Goal: Information Seeking & Learning: Learn about a topic

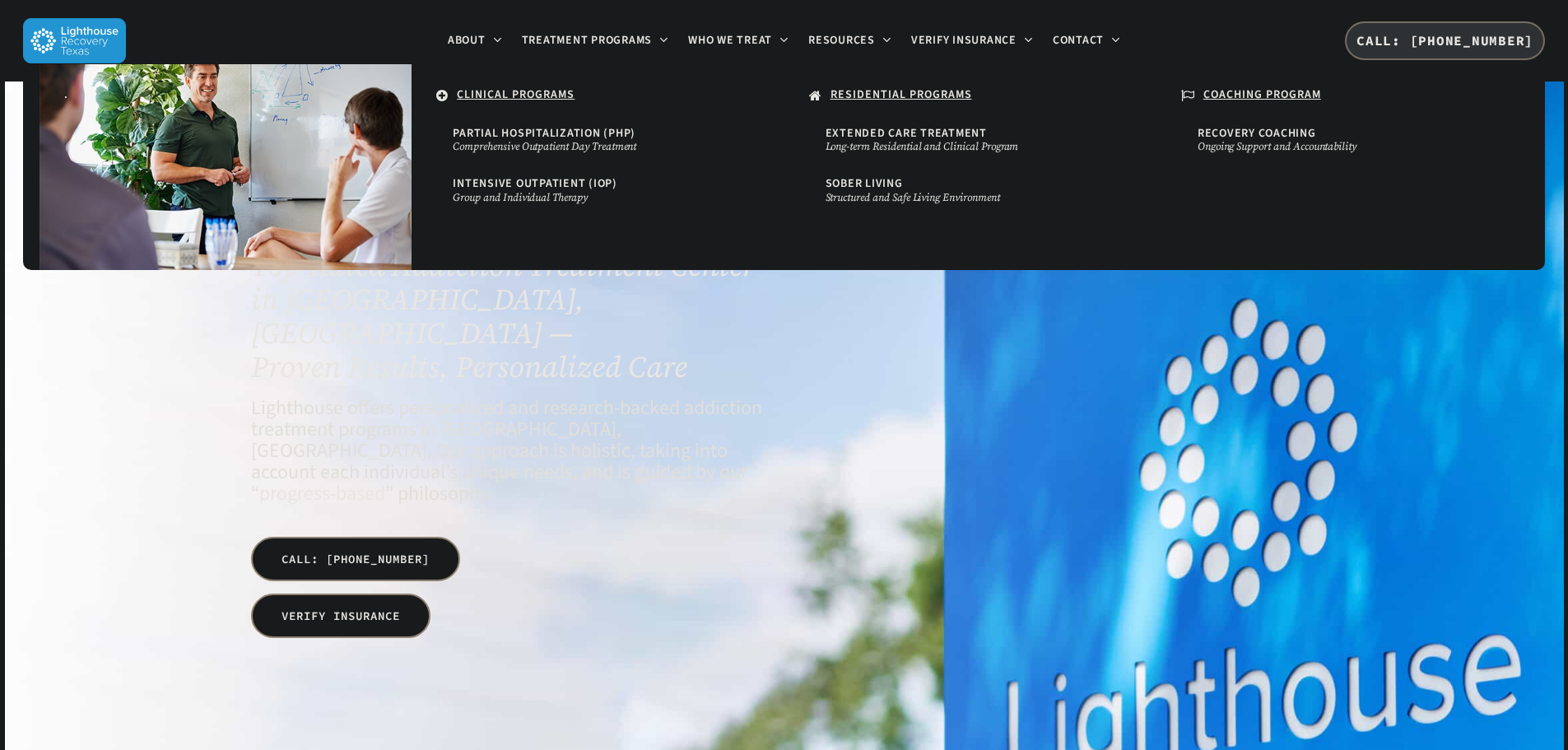
click at [619, 32] on li "Treatment Programs . CLINICAL PROGRAMS Partial Hospitalization (PHP) Comprehens…" at bounding box center [596, 41] width 167 height 82
click at [1225, 96] on u "COACHING PROGRAM" at bounding box center [1262, 94] width 118 height 16
drag, startPoint x: 642, startPoint y: 61, endPoint x: 649, endPoint y: 79, distance: 19.3
click at [649, 78] on li "Treatment Programs . CLINICAL PROGRAMS Partial Hospitalization (PHP) Comprehens…" at bounding box center [596, 41] width 167 height 82
click at [1253, 132] on span "Recovery Coaching" at bounding box center [1256, 133] width 118 height 16
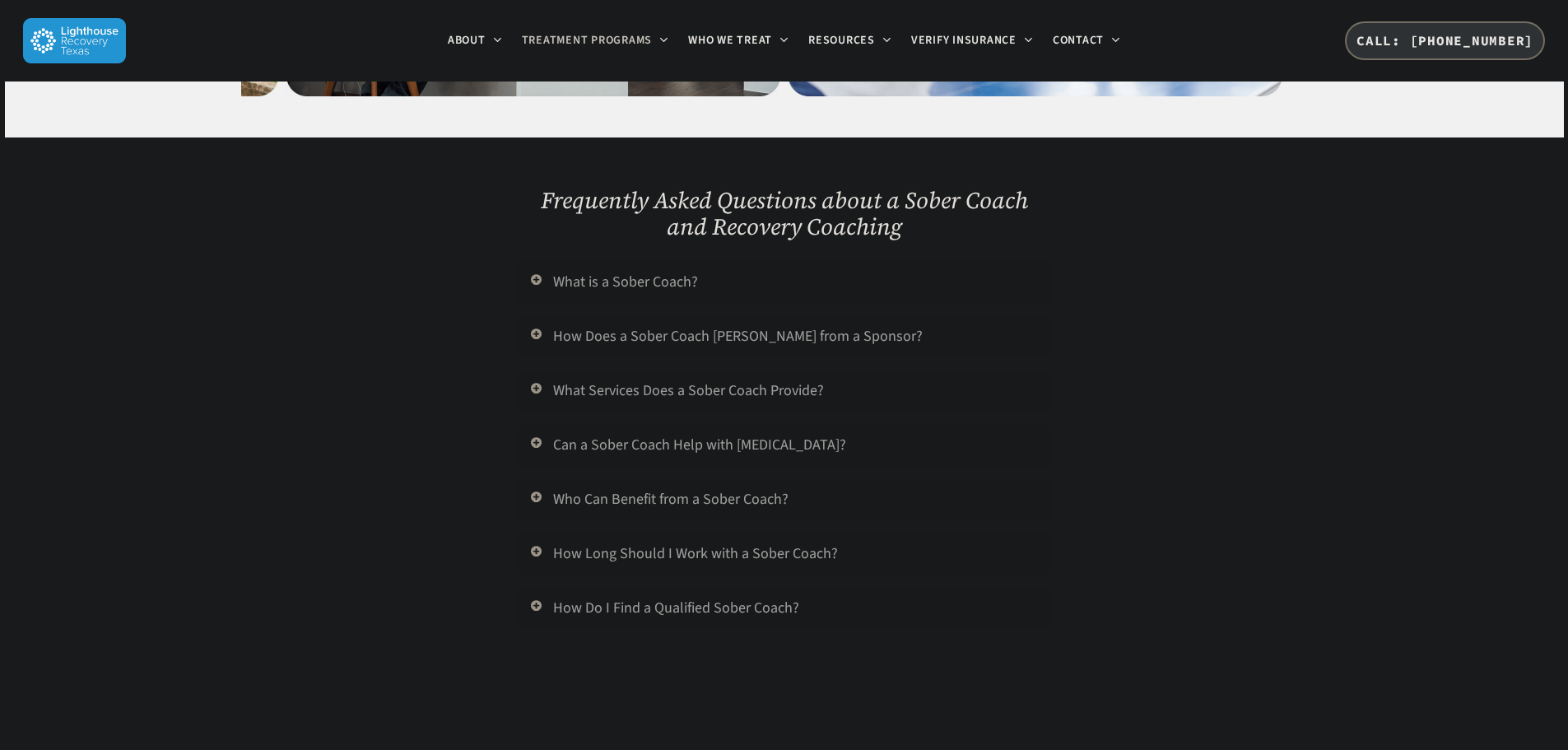
scroll to position [1893, 0]
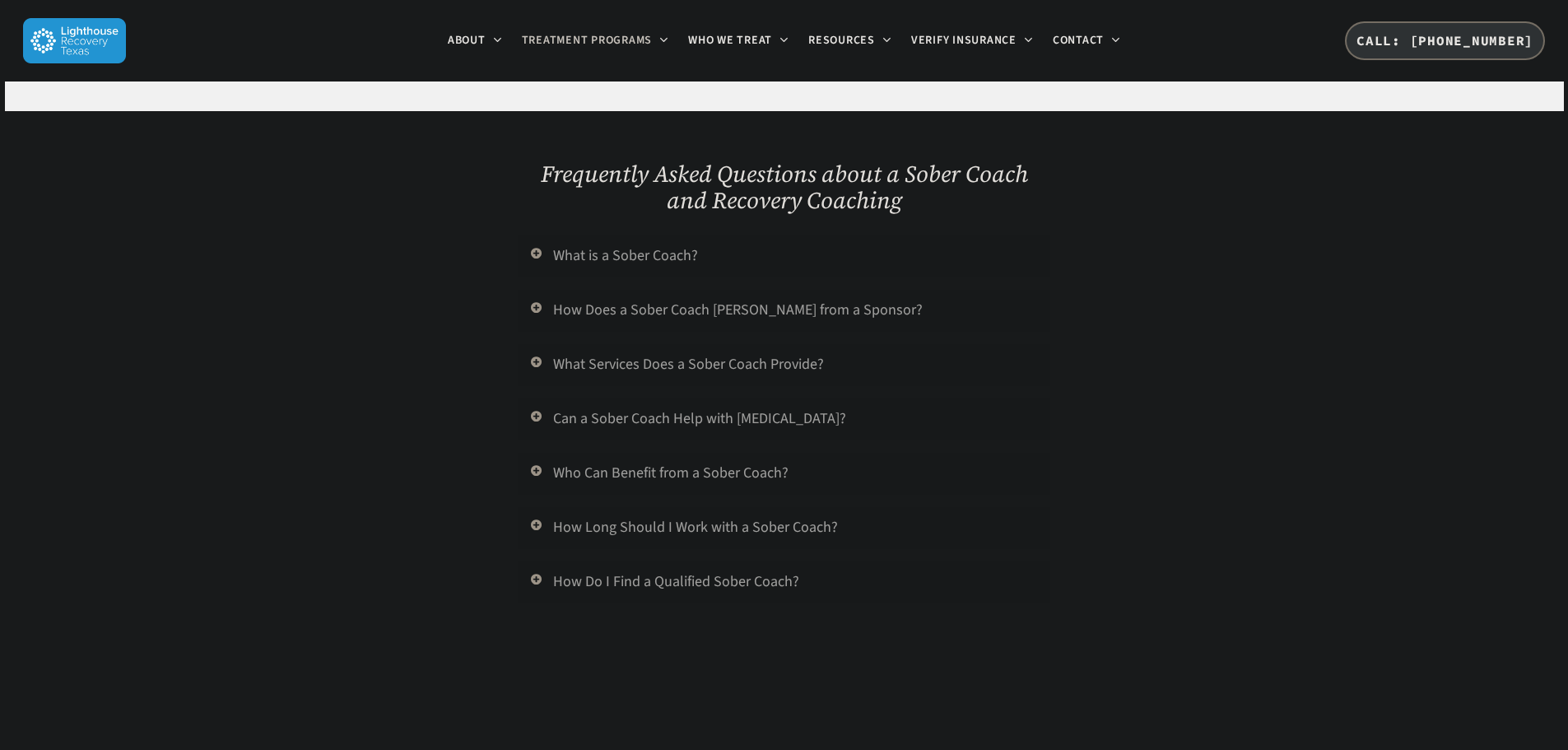
click at [642, 235] on link "What is a Sober Coach?" at bounding box center [783, 256] width 532 height 42
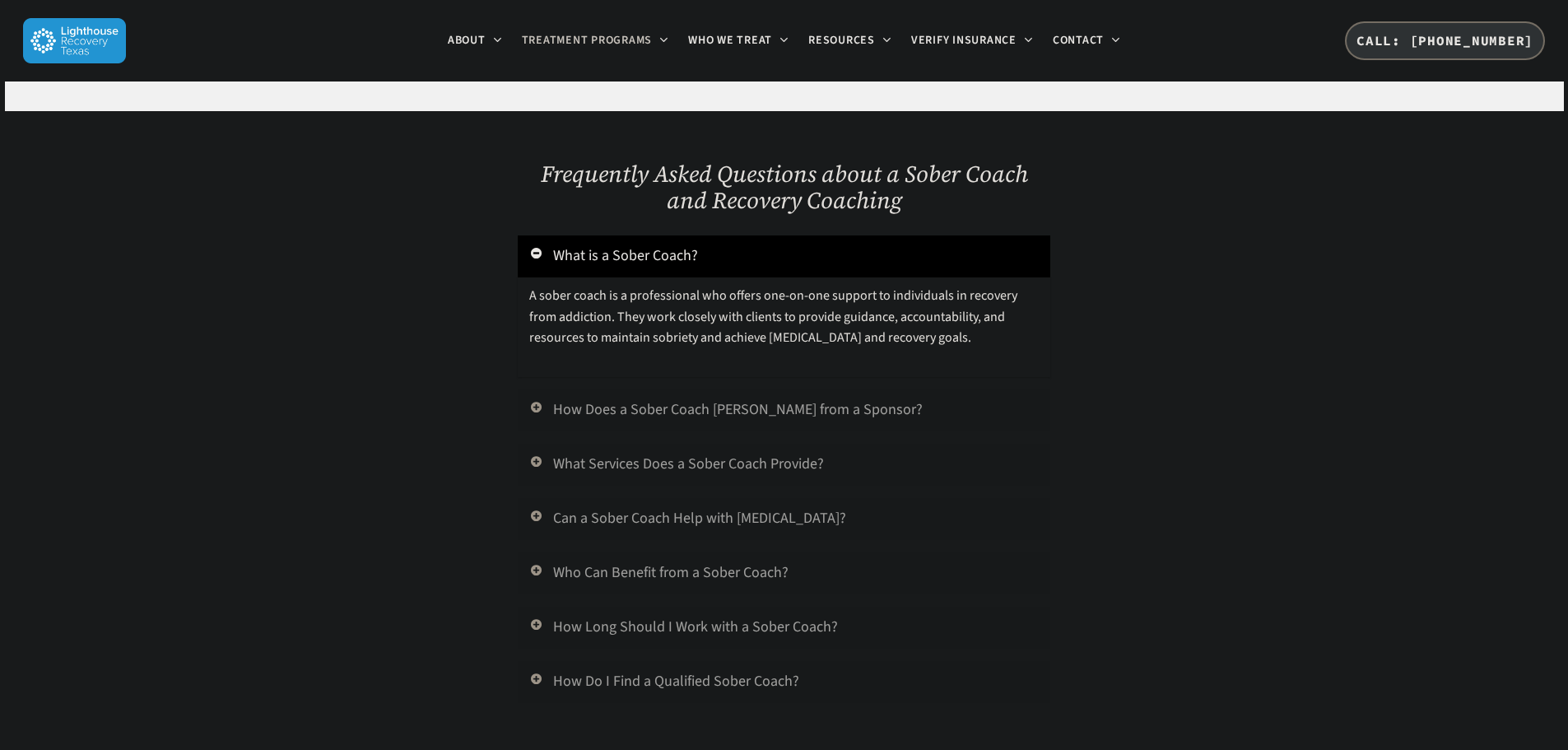
click at [672, 389] on link "How Does a Sober Coach [PERSON_NAME] from a Sponsor?" at bounding box center [783, 410] width 532 height 42
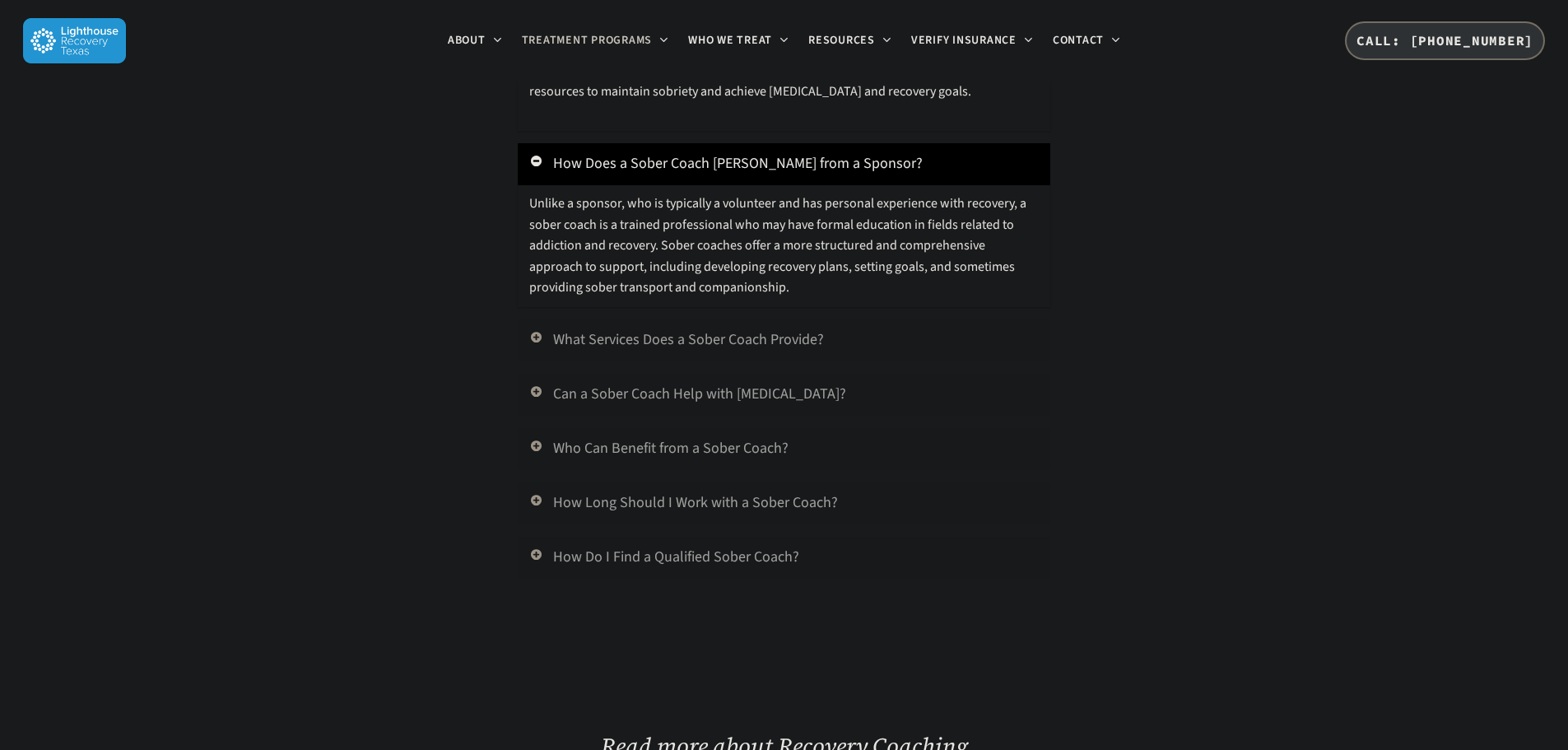
scroll to position [2140, 0]
click at [698, 319] on link "What Services Does a Sober Coach Provide?" at bounding box center [783, 339] width 532 height 42
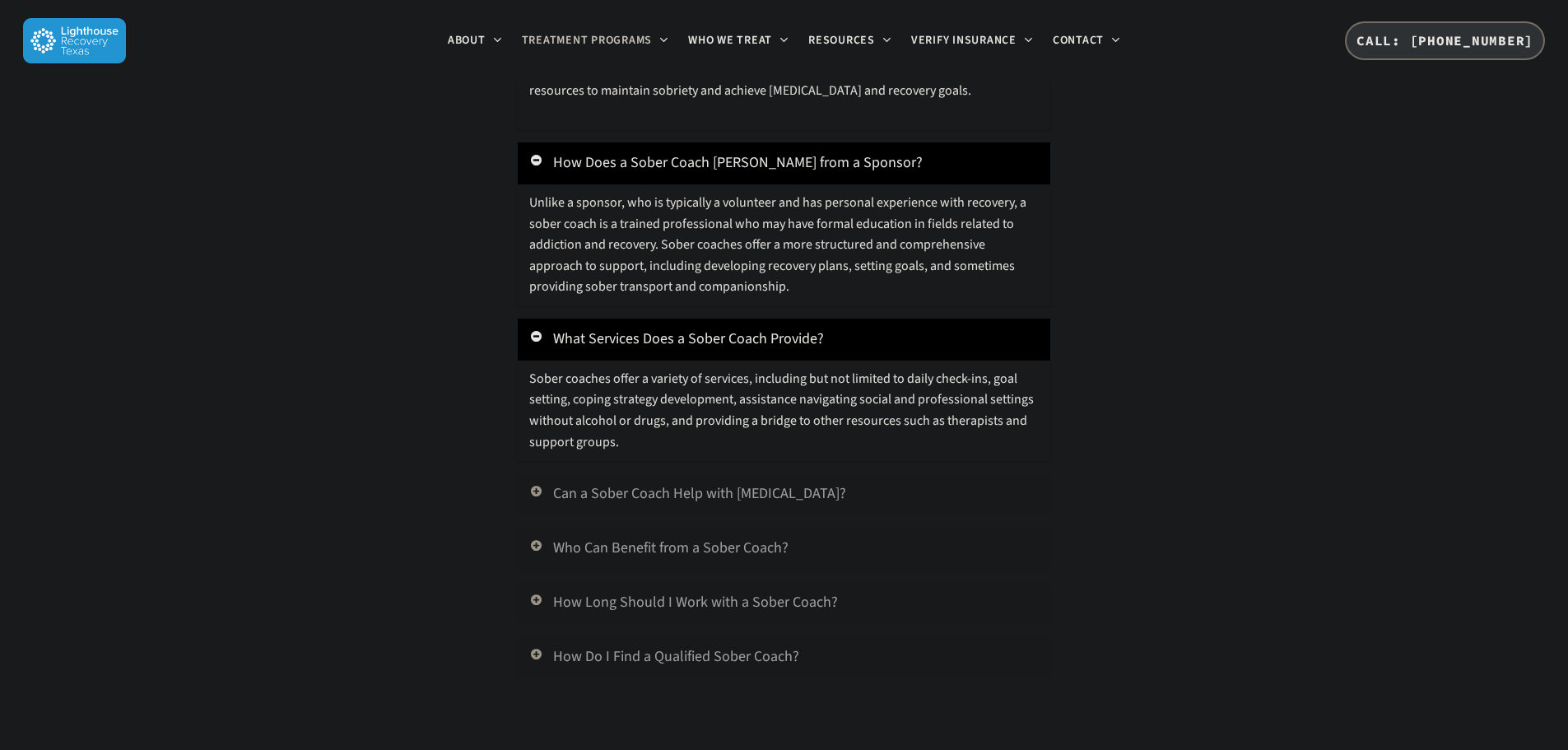
click at [671, 473] on link "Can a Sober Coach Help with [MEDICAL_DATA]?" at bounding box center [783, 493] width 532 height 42
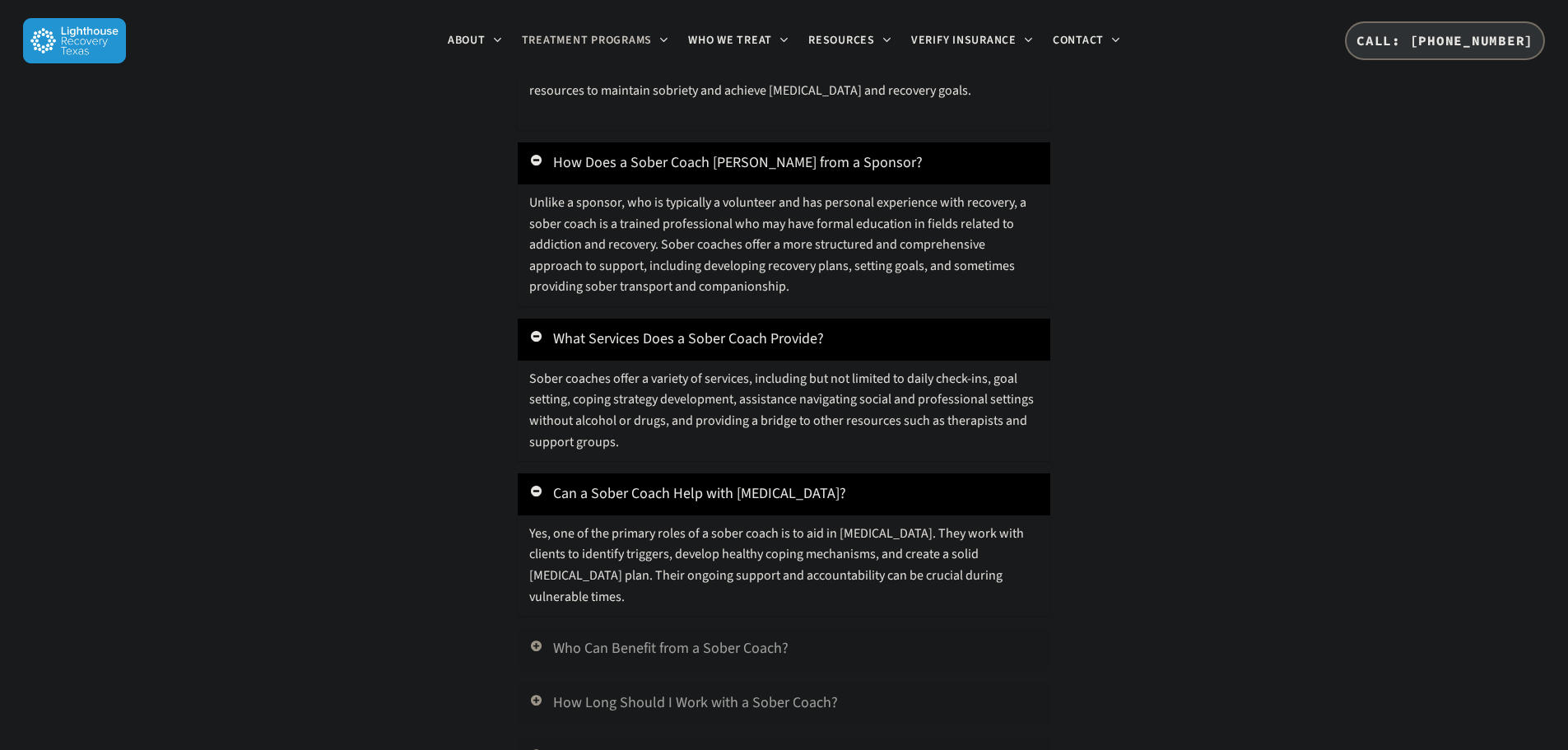
scroll to position [2469, 0]
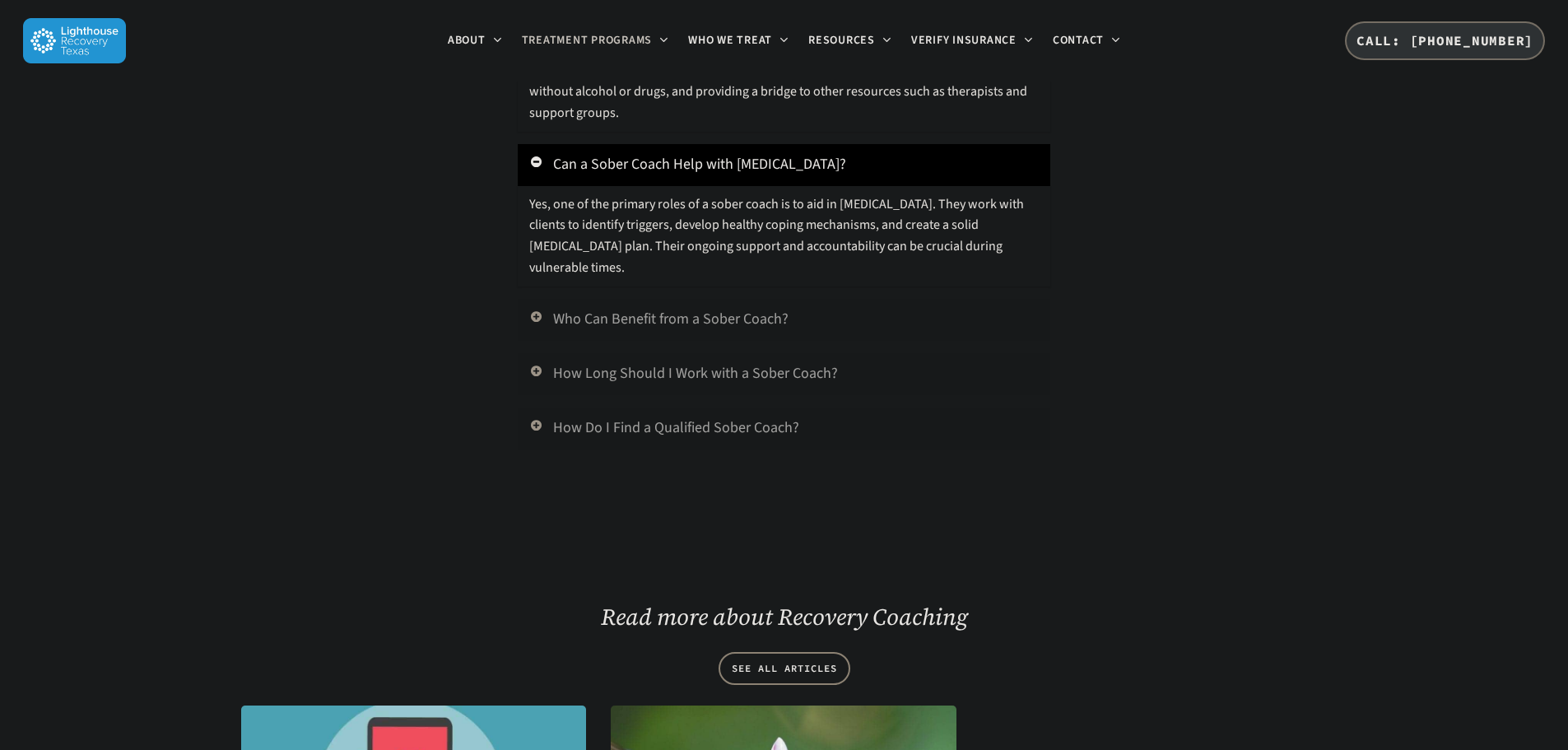
click at [678, 248] on div "What is a Sober Coach? A sober coach is a professional who offers one-on-one su…" at bounding box center [783, 54] width 532 height 790
click at [705, 299] on link "Who Can Benefit from a Sober Coach?" at bounding box center [783, 320] width 532 height 42
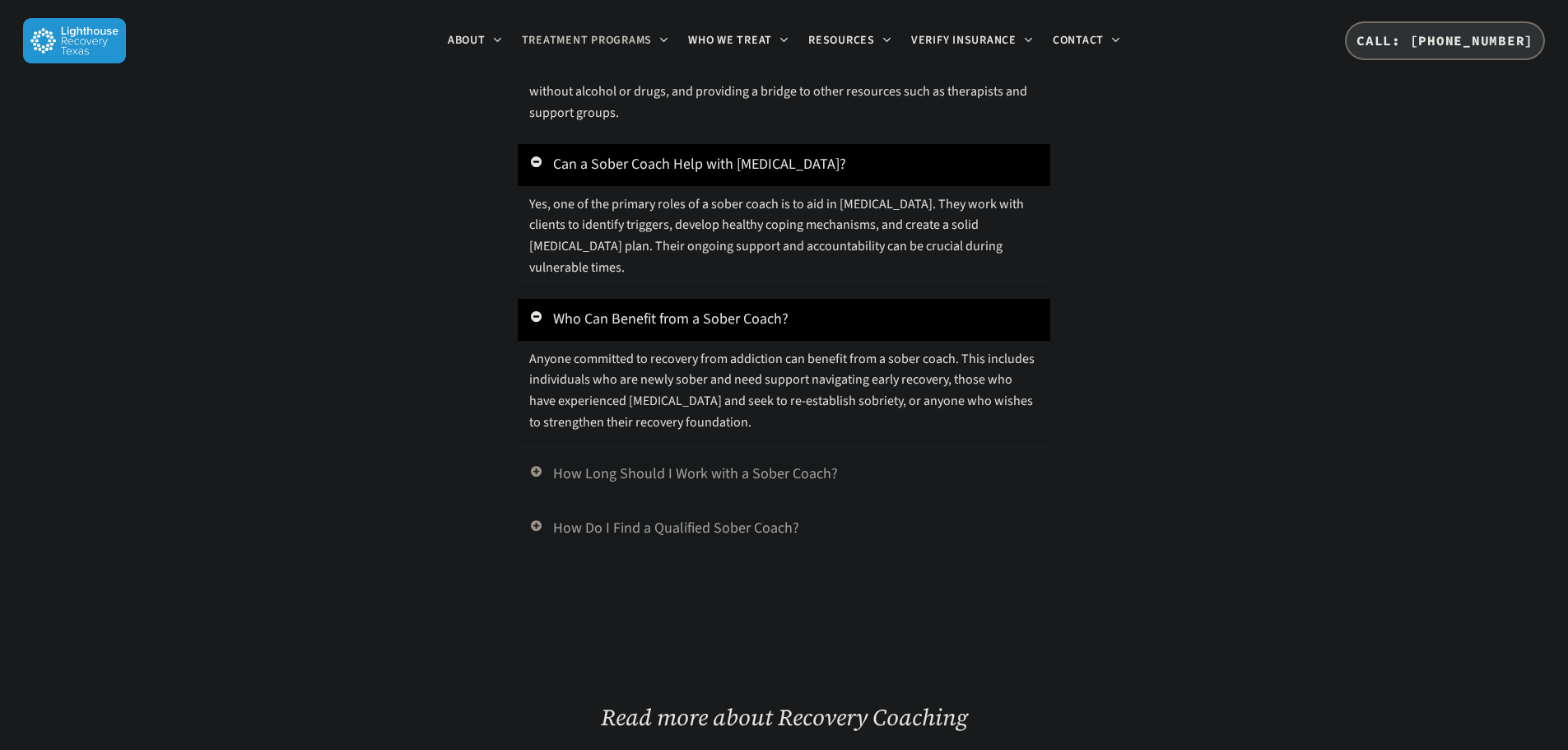
click at [693, 405] on div "What is a Sober Coach? A sober coach is a professional who offers one-on-one su…" at bounding box center [783, 104] width 532 height 891
click at [674, 503] on div "Frequently Asked Questions about a Sober Coach and Recovery Coaching What is a …" at bounding box center [783, 68] width 532 height 1068
drag, startPoint x: 705, startPoint y: 437, endPoint x: 701, endPoint y: 447, distance: 10.8
click at [705, 453] on link "How Long Should I Work with a Sober Coach?" at bounding box center [783, 474] width 532 height 42
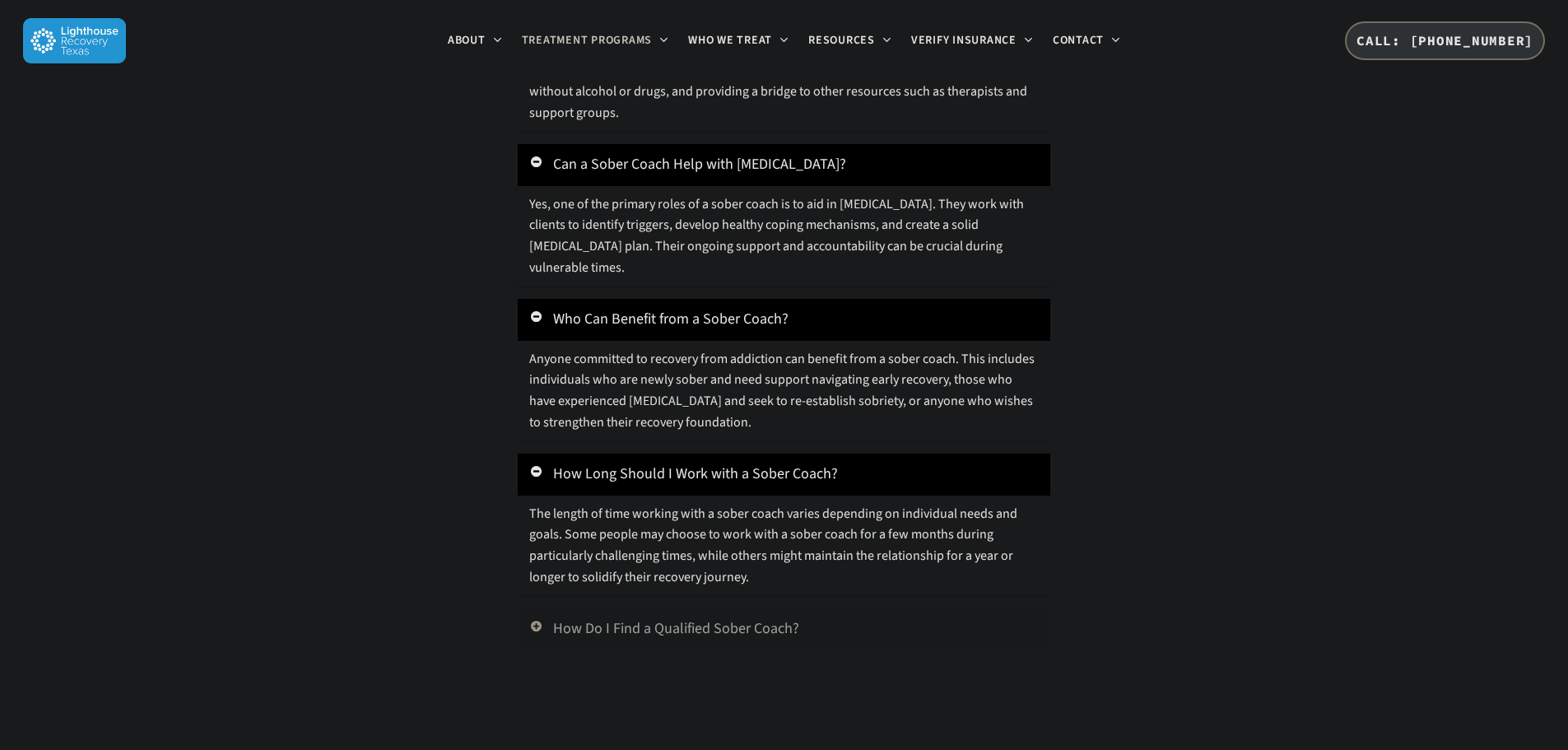
click at [621, 609] on link "How Do I Find a Qualified Sober Coach?" at bounding box center [783, 629] width 532 height 42
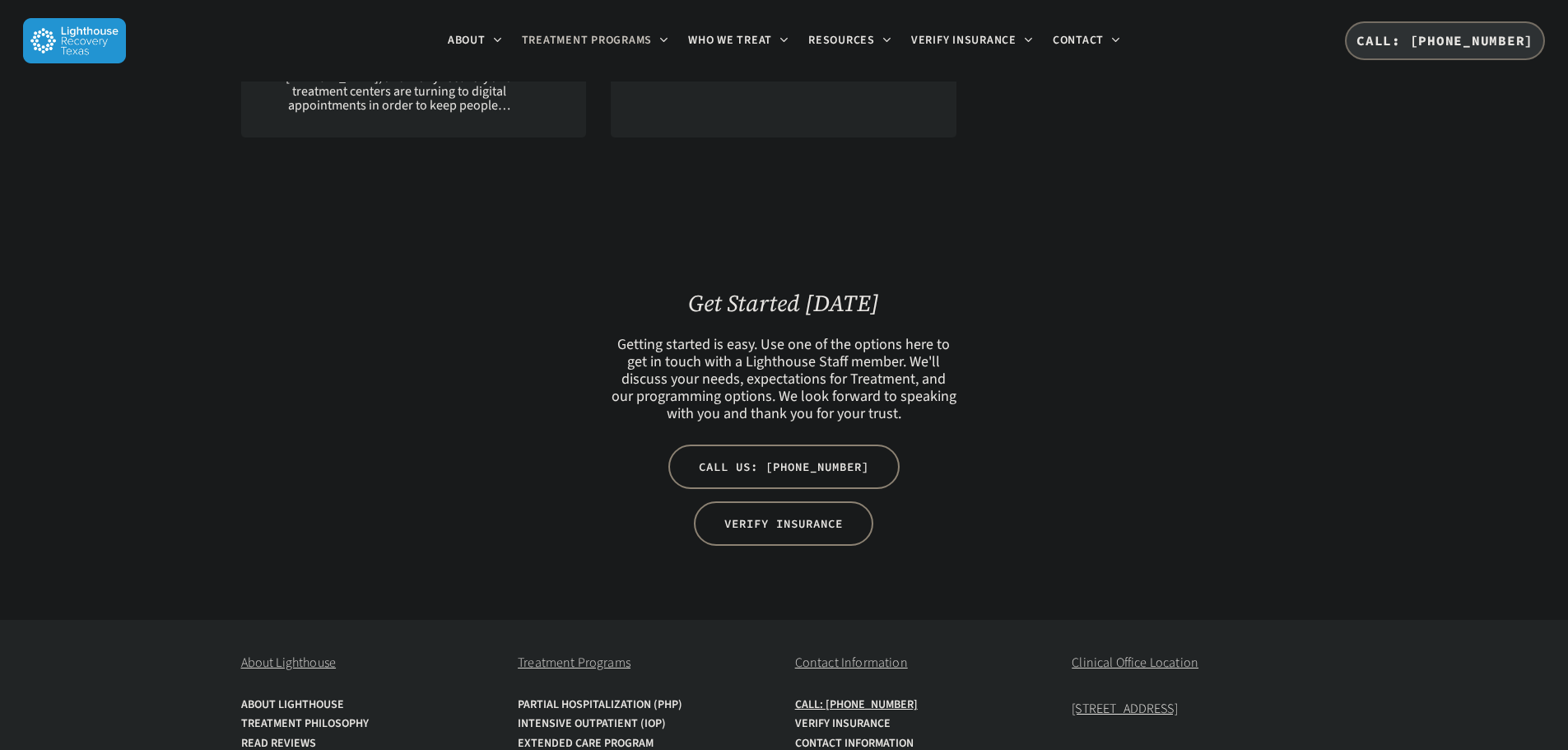
scroll to position [3799, 0]
